Goal: Task Accomplishment & Management: Use online tool/utility

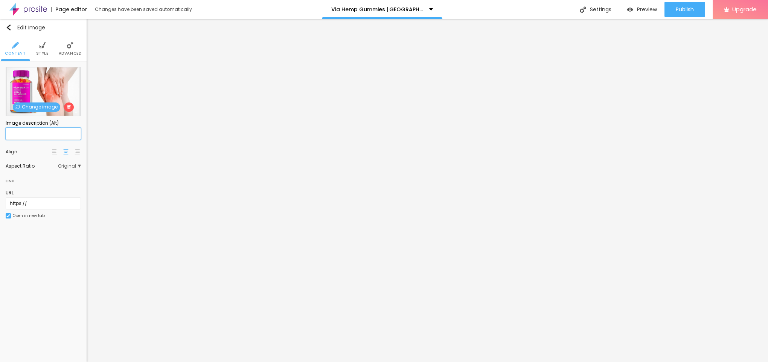
click at [26, 135] on input "text" at bounding box center [43, 134] width 75 height 12
paste input "Via Hemp Gummies [GEOGRAPHIC_DATA]"
type input "Via Hemp Gummies [GEOGRAPHIC_DATA]"
drag, startPoint x: 43, startPoint y: 205, endPoint x: 0, endPoint y: 198, distance: 43.6
click at [0, 198] on div "Change image Image description (Alt) Via Hemp Gummies Australia Align Aspect Ra…" at bounding box center [43, 147] width 87 height 172
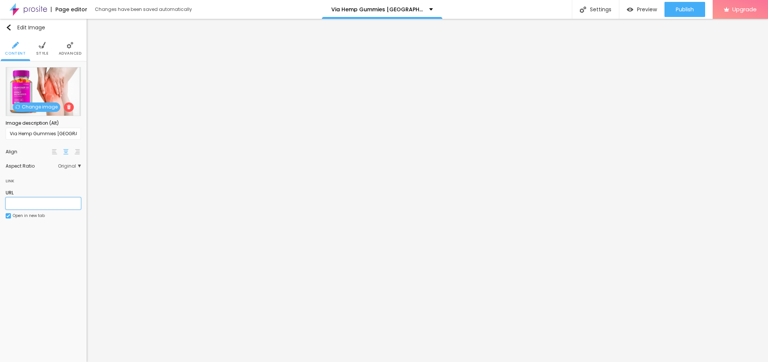
paste input "[URL][DOMAIN_NAME]"
type input "[URL][DOMAIN_NAME]"
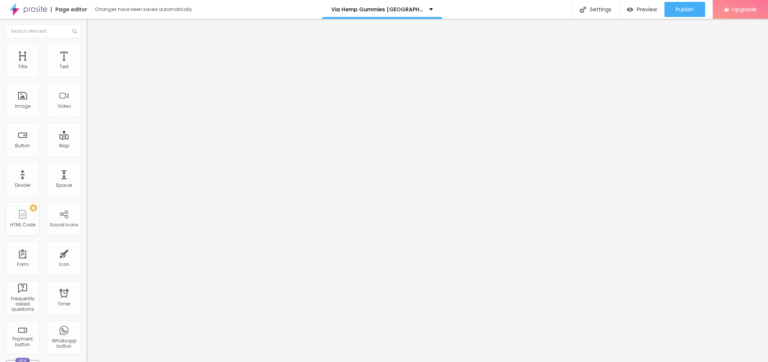
drag, startPoint x: 24, startPoint y: 230, endPoint x: 50, endPoint y: 233, distance: 25.8
click at [26, 157] on div "Button" at bounding box center [23, 140] width 34 height 34
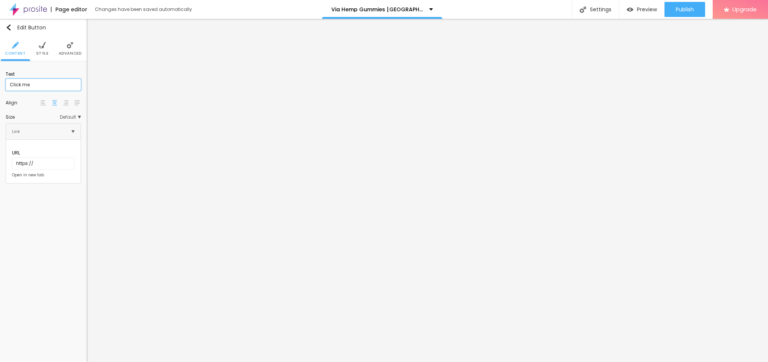
click at [41, 85] on input "Click me" at bounding box center [43, 85] width 75 height 12
click at [0, 81] on div "Text Click me Align Size Default Small Default Big Link URL https:// Open in ne…" at bounding box center [43, 125] width 87 height 128
paste input "😍👇SHOP NOW😍👇"
type input "😍👇SHOP NOW😍👇"
drag, startPoint x: 37, startPoint y: 156, endPoint x: 0, endPoint y: 153, distance: 37.4
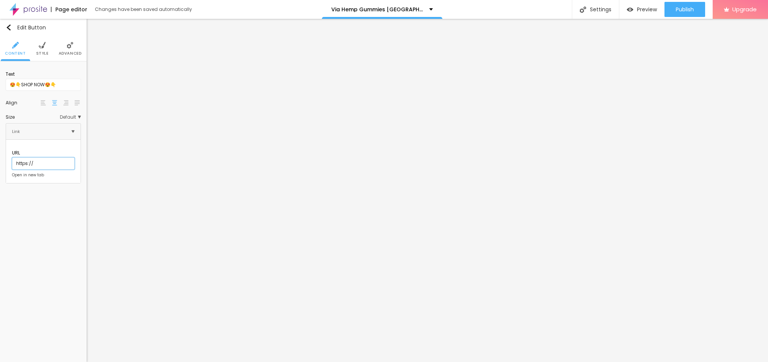
click at [0, 153] on div "Text 😍👇SHOP NOW😍👇 Align Size Default Small Default Big Link URL https:// Open i…" at bounding box center [43, 125] width 87 height 128
paste input "[URL][DOMAIN_NAME]"
type input "[URL][DOMAIN_NAME]"
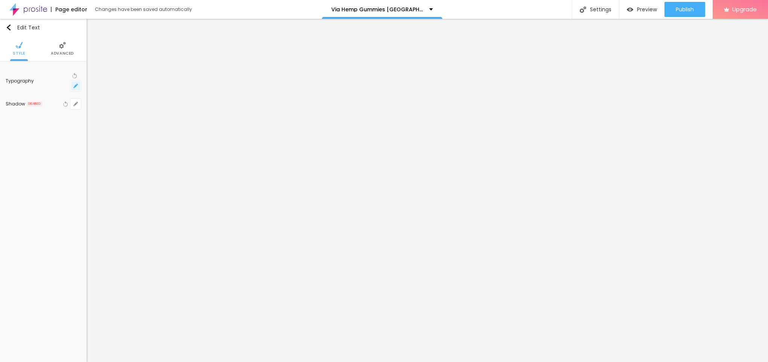
click at [77, 84] on icon "button" at bounding box center [75, 86] width 5 height 5
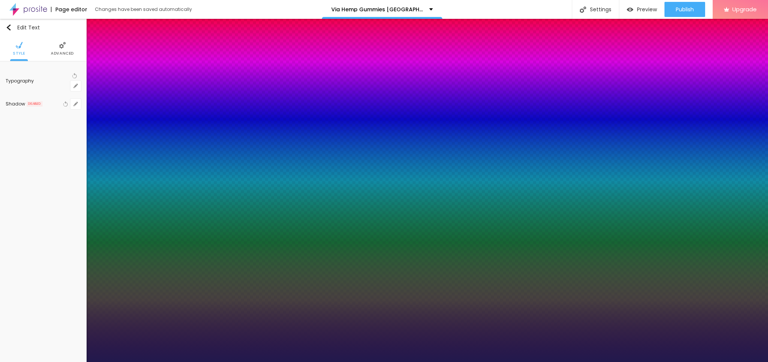
type input "1"
type input "14"
type input "1"
type input "15"
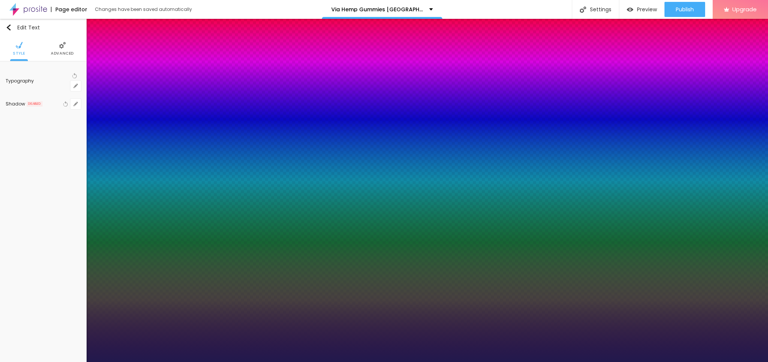
type input "15"
type input "1"
type input "16"
type input "1"
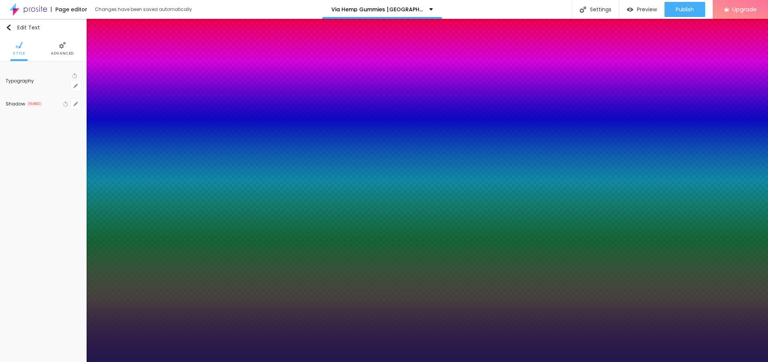
type input "19"
type input "1"
type input "21"
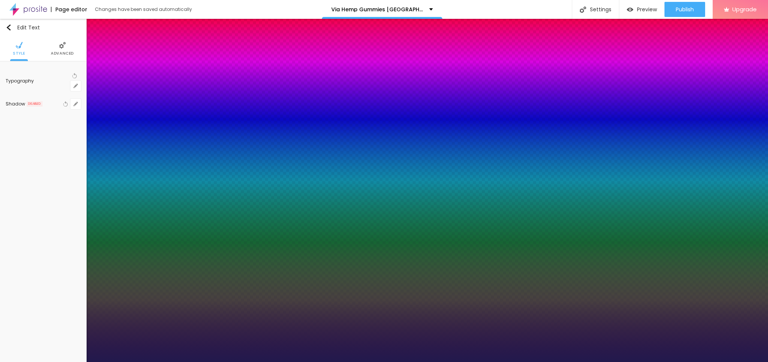
type input "1"
drag, startPoint x: 101, startPoint y: 128, endPoint x: 105, endPoint y: 128, distance: 4.1
type input "21"
click at [387, 361] on div at bounding box center [384, 362] width 768 height 0
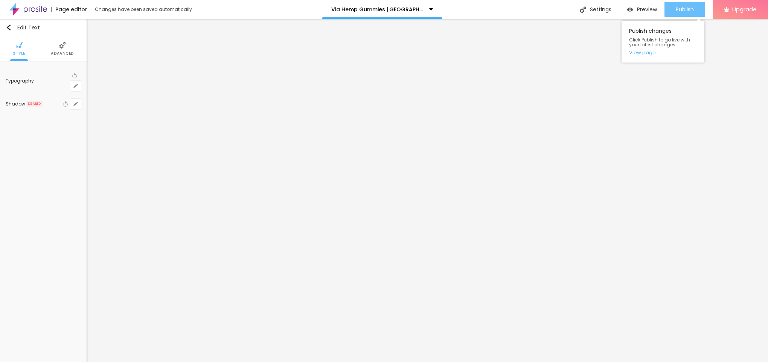
click at [681, 8] on span "Publish" at bounding box center [684, 9] width 18 height 6
click at [646, 56] on div "Publish changes Click Publish to go live with your latest changes. View page" at bounding box center [662, 42] width 83 height 42
click at [637, 53] on link "View page" at bounding box center [663, 52] width 68 height 5
